Goal: Check status: Check status

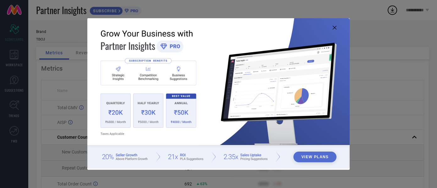
click at [334, 28] on icon at bounding box center [335, 28] width 4 height 4
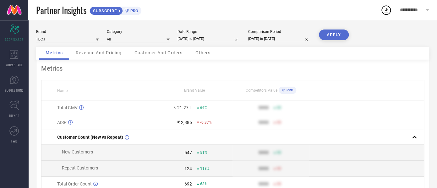
click at [188, 37] on input "[DATE] to [DATE]" at bounding box center [208, 38] width 63 height 7
select select "8"
select select "2025"
select select "9"
select select "2025"
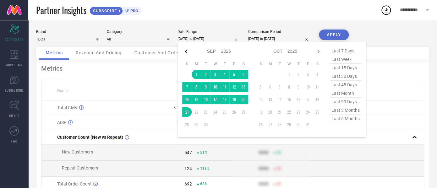
click at [186, 54] on icon at bounding box center [186, 52] width 8 height 8
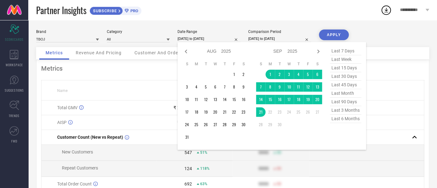
click at [186, 54] on icon at bounding box center [186, 52] width 8 height 8
select select "5"
select select "2025"
select select "6"
select select "2025"
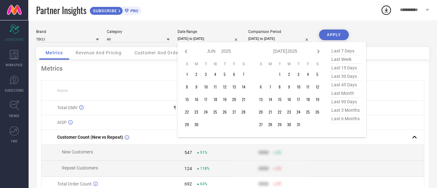
click at [186, 54] on icon at bounding box center [186, 52] width 8 height 8
select select "3"
select select "2025"
select select "4"
select select "2025"
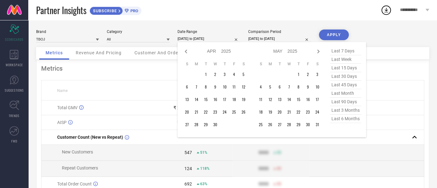
click at [186, 54] on icon at bounding box center [186, 52] width 8 height 8
select select "1"
select select "2025"
select select "2"
select select "2025"
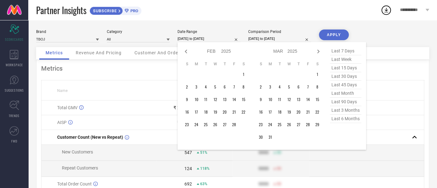
click at [186, 54] on icon at bounding box center [186, 52] width 8 height 8
select select "2025"
select select "1"
select select "2025"
click at [186, 54] on icon at bounding box center [186, 52] width 8 height 8
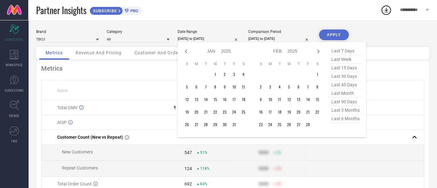
select select "11"
select select "2024"
select select "2025"
click at [319, 52] on icon at bounding box center [318, 52] width 2 height 4
select select "1"
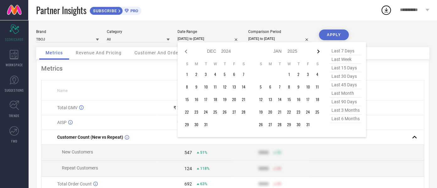
select select "2025"
select select "2"
select select "2025"
click at [319, 52] on icon at bounding box center [318, 52] width 2 height 4
select select "2"
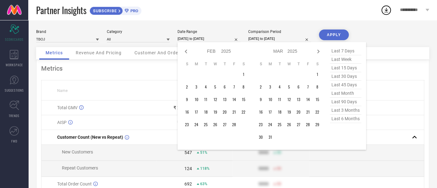
select select "2025"
select select "3"
select select "2025"
click at [319, 53] on icon at bounding box center [318, 52] width 8 height 8
select select "3"
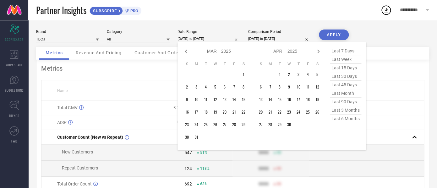
select select "2025"
select select "4"
select select "2025"
click at [208, 74] on td "1" at bounding box center [205, 74] width 9 height 9
type input "After [DATE]"
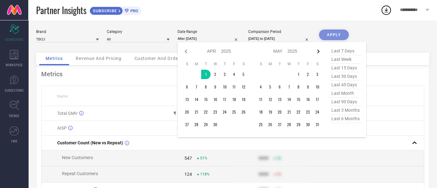
click at [319, 51] on icon at bounding box center [318, 52] width 8 height 8
select select "5"
select select "2025"
select select "6"
select select "2025"
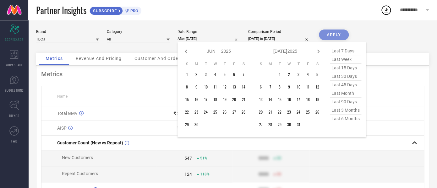
click at [319, 51] on icon at bounding box center [318, 52] width 8 height 8
select select "8"
select select "2025"
select select "9"
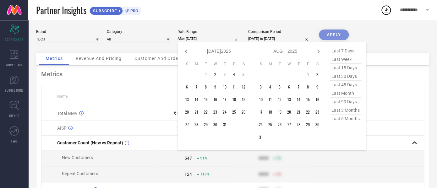
select select "2025"
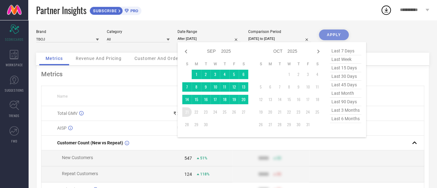
type input "[DATE] to [DATE]"
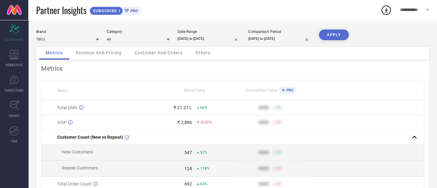
click at [329, 40] on button "APPLY" at bounding box center [334, 35] width 30 height 11
click at [196, 41] on input "[DATE] to [DATE]" at bounding box center [208, 38] width 63 height 7
select select "3"
select select "2025"
select select "4"
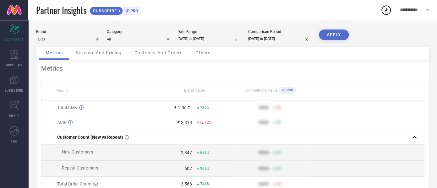
select select "2025"
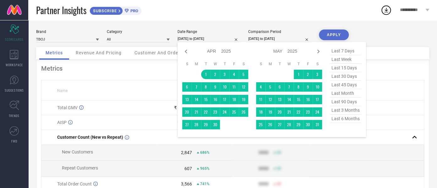
click at [347, 81] on span "last 30 days" at bounding box center [345, 76] width 31 height 8
type input "[DATE] to [DATE]"
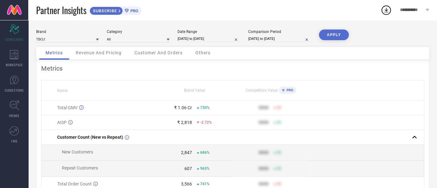
click at [202, 41] on input "[DATE] to [DATE]" at bounding box center [208, 38] width 63 height 7
select select "7"
select select "2025"
select select "8"
select select "2025"
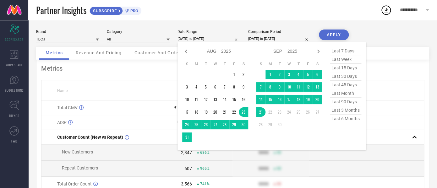
click at [348, 70] on span "last 15 days" at bounding box center [345, 68] width 31 height 8
type input "[DATE] to [DATE]"
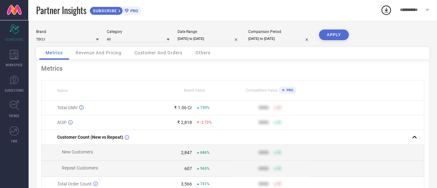
click at [220, 38] on input "[DATE] to [DATE]" at bounding box center [208, 38] width 63 height 7
select select "8"
select select "2025"
select select "9"
select select "2025"
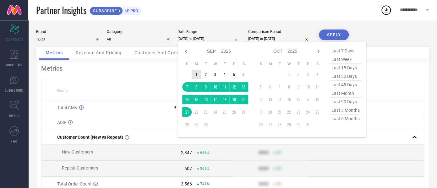
click at [195, 76] on td "1" at bounding box center [196, 74] width 9 height 9
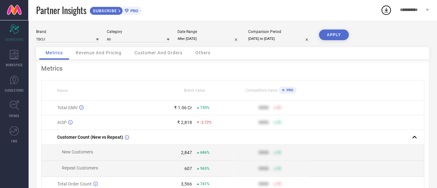
type input "[DATE] to [DATE]"
drag, startPoint x: 319, startPoint y: 39, endPoint x: 323, endPoint y: 38, distance: 3.9
click at [323, 38] on div "APPLY" at bounding box center [334, 39] width 30 height 18
click at [323, 38] on button "APPLY" at bounding box center [334, 35] width 30 height 11
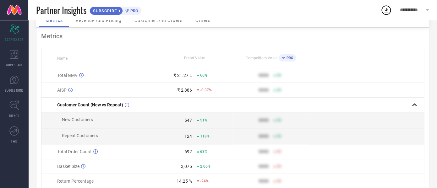
scroll to position [25, 0]
